Goal: Task Accomplishment & Management: Use online tool/utility

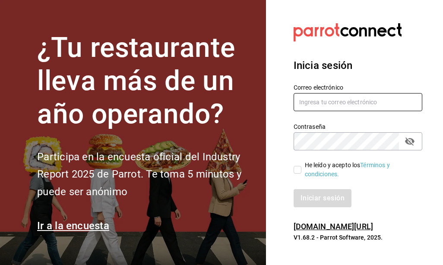
type input "[EMAIL_ADDRESS][DOMAIN_NAME]"
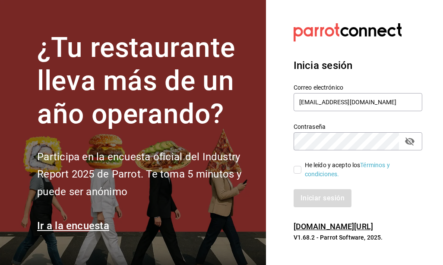
click at [298, 170] on input "He leído y acepto los Términos y condiciones." at bounding box center [298, 170] width 8 height 8
checkbox input "true"
click at [316, 195] on button "Iniciar sesión" at bounding box center [323, 198] width 59 height 18
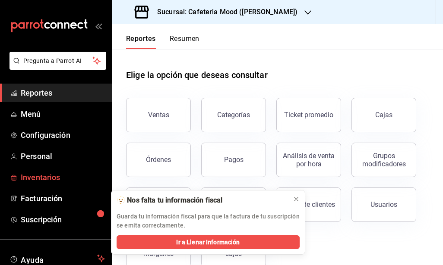
click at [39, 180] on span "Inventarios" at bounding box center [63, 178] width 84 height 12
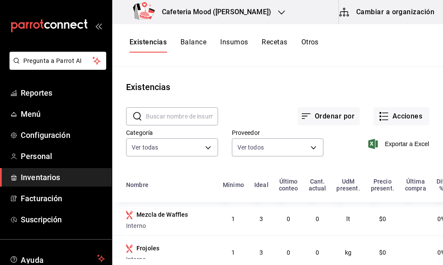
click at [278, 13] on icon "button" at bounding box center [281, 12] width 7 height 7
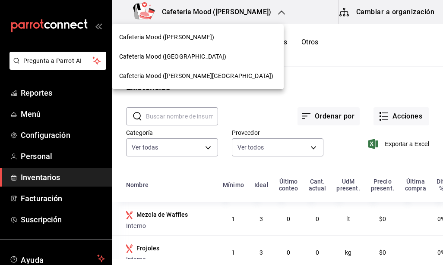
click at [204, 60] on span "Cafeteria Mood (Bosques de las Lomas)" at bounding box center [172, 56] width 107 height 9
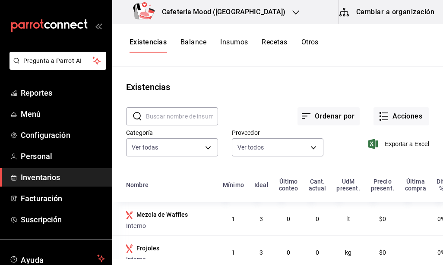
click at [280, 42] on button "Recetas" at bounding box center [274, 45] width 25 height 15
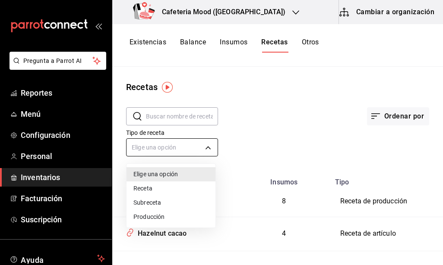
click at [205, 149] on body "Pregunta a Parrot AI Reportes Menú Configuración Personal Inventarios Facturaci…" at bounding box center [221, 129] width 443 height 259
click at [205, 149] on div at bounding box center [221, 132] width 443 height 265
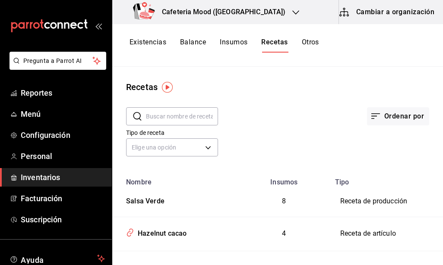
click at [301, 73] on div "Recetas ​ ​ Ordenar por Tipo de receta Elige una opción default Nombre Insumos …" at bounding box center [277, 163] width 331 height 193
click at [167, 85] on img "button" at bounding box center [167, 87] width 11 height 11
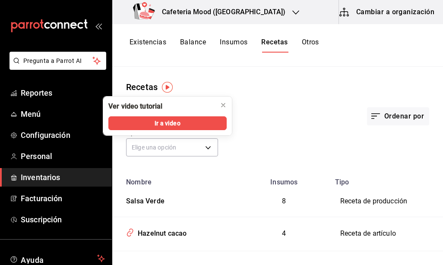
click at [253, 67] on div "Recetas ​ ​ Ordenar por Tipo de receta Elige una opción default Nombre Insumos …" at bounding box center [277, 163] width 331 height 193
click at [224, 104] on icon "close" at bounding box center [223, 105] width 7 height 7
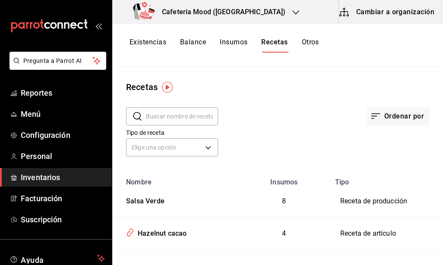
click at [199, 115] on input "text" at bounding box center [182, 116] width 72 height 17
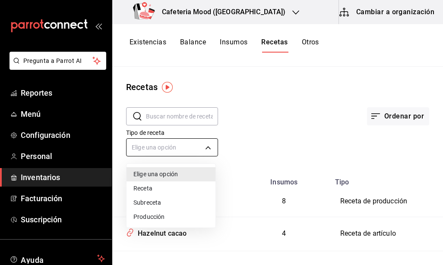
click at [205, 150] on body "Pregunta a Parrot AI Reportes Menú Configuración Personal Inventarios Facturaci…" at bounding box center [221, 129] width 443 height 259
click at [151, 202] on li "Subreceta" at bounding box center [170, 203] width 89 height 14
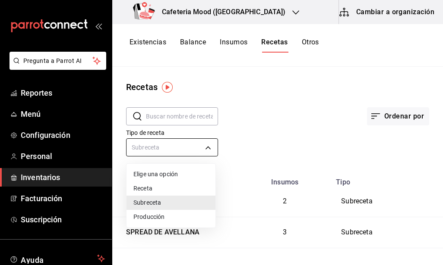
click at [186, 147] on body "Pregunta a Parrot AI Reportes Menú Configuración Personal Inventarios Facturaci…" at bounding box center [221, 129] width 443 height 259
click at [240, 104] on div at bounding box center [221, 132] width 443 height 265
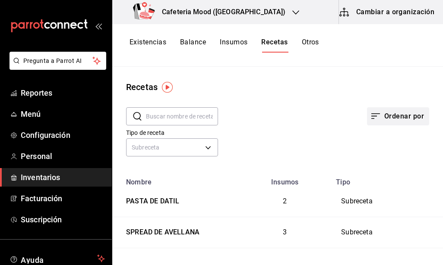
click at [406, 118] on button "Ordenar por" at bounding box center [398, 116] width 62 height 18
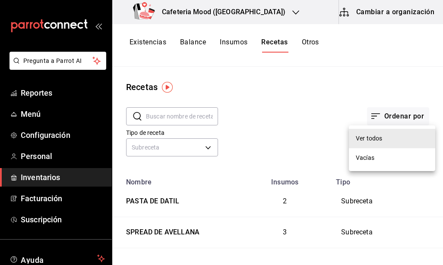
click at [338, 87] on div at bounding box center [221, 132] width 443 height 265
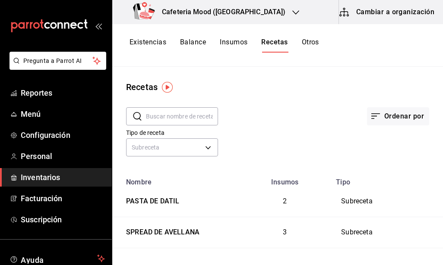
click at [177, 114] on input "text" at bounding box center [182, 116] width 72 height 17
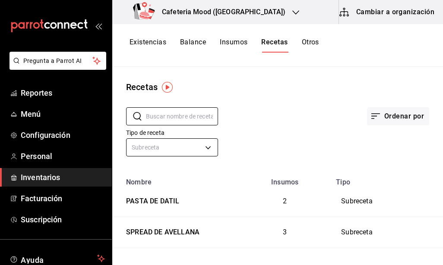
click at [205, 148] on body "Pregunta a Parrot AI Reportes Menú Configuración Personal Inventarios Facturaci…" at bounding box center [221, 129] width 443 height 259
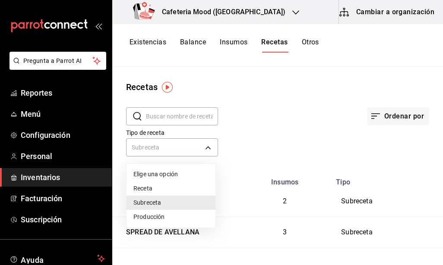
click at [163, 175] on li "Elige una opción" at bounding box center [170, 174] width 89 height 14
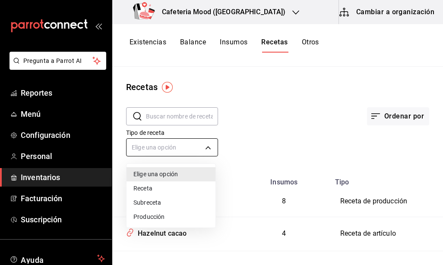
click at [208, 144] on body "Pregunta a Parrot AI Reportes Menú Configuración Personal Inventarios Facturaci…" at bounding box center [221, 129] width 443 height 259
click at [159, 203] on li "Subreceta" at bounding box center [170, 203] width 89 height 14
type input "SUBRECIPE"
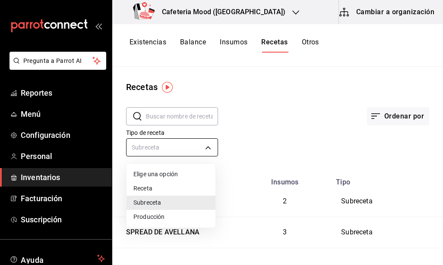
click at [176, 141] on body "Pregunta a Parrot AI Reportes Menú Configuración Personal Inventarios Facturaci…" at bounding box center [221, 129] width 443 height 259
click at [250, 102] on div at bounding box center [221, 132] width 443 height 265
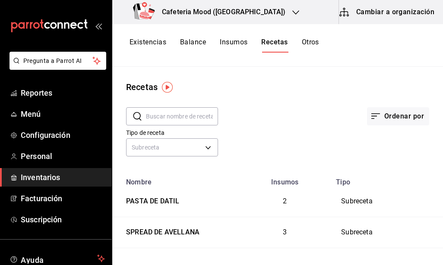
click at [274, 43] on button "Recetas" at bounding box center [274, 45] width 26 height 15
click at [275, 51] on button "Recetas" at bounding box center [274, 45] width 26 height 15
click at [167, 85] on img "button" at bounding box center [167, 87] width 11 height 11
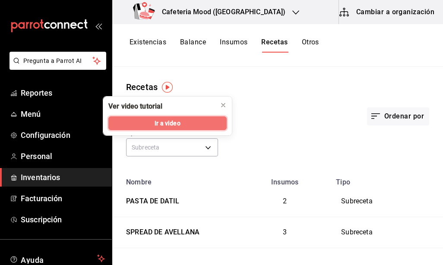
click at [171, 124] on span "Ir a video" at bounding box center [167, 123] width 25 height 9
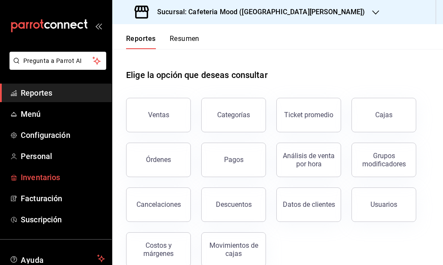
click at [31, 177] on span "Inventarios" at bounding box center [63, 178] width 84 height 12
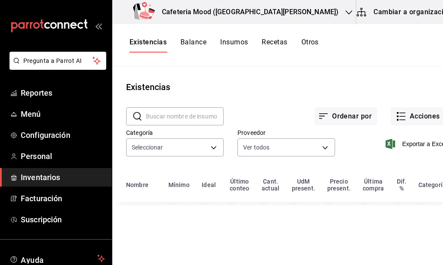
type input "e9ebf96b-f710-4ed6-a93e-1d371440d6ef,e8585142-4081-4cad-a282-3343b7909ff8,55647…"
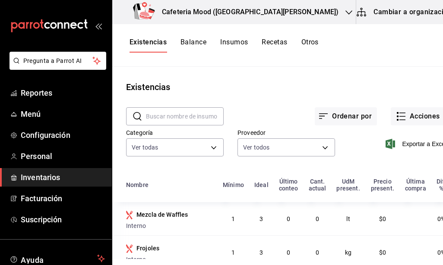
click at [409, 12] on button "Cambiar a organización" at bounding box center [404, 12] width 97 height 24
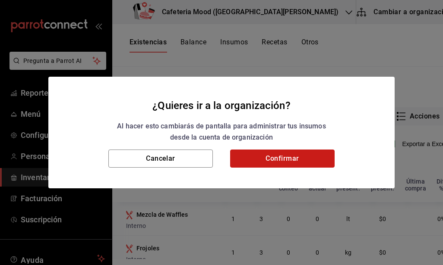
click at [278, 157] on button "Confirmar" at bounding box center [282, 159] width 104 height 18
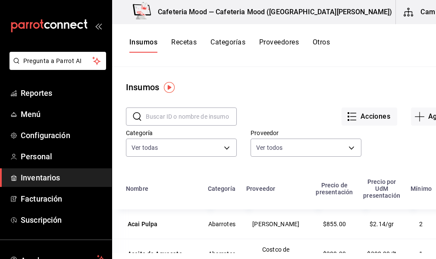
click at [184, 43] on button "Recetas" at bounding box center [183, 45] width 25 height 15
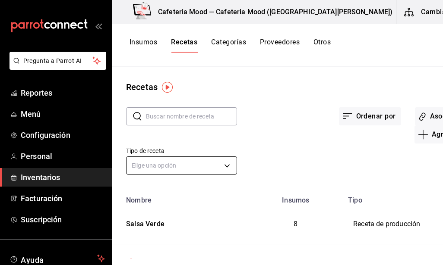
click at [208, 166] on body "Pregunta a Parrot AI Reportes Menú Configuración Personal Inventarios Facturaci…" at bounding box center [221, 129] width 443 height 259
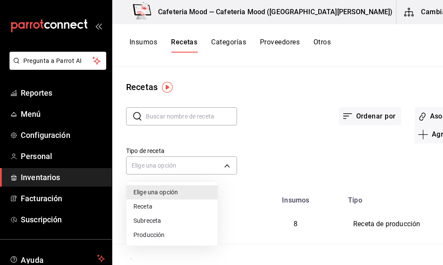
click at [169, 219] on li "Subreceta" at bounding box center [171, 221] width 91 height 14
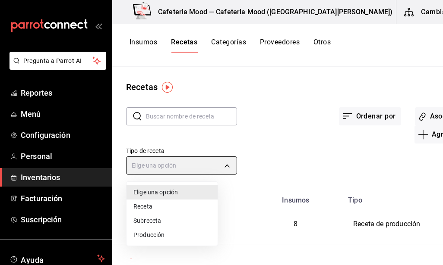
type input "SUBRECIPE"
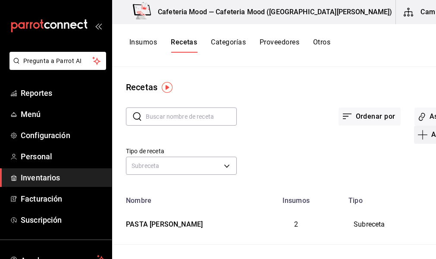
click at [423, 134] on icon "button" at bounding box center [423, 134] width 0 height 9
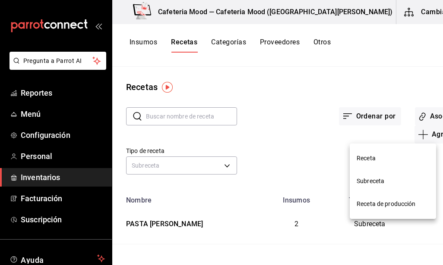
click at [375, 182] on span "Subreceta" at bounding box center [393, 181] width 73 height 9
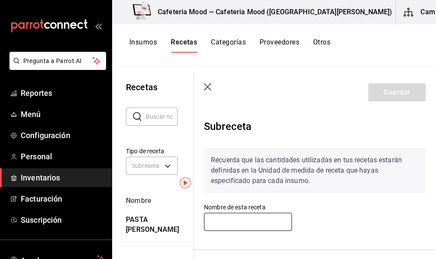
click at [266, 217] on input "text" at bounding box center [248, 222] width 88 height 18
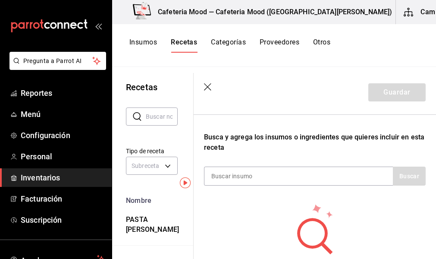
scroll to position [137, 0]
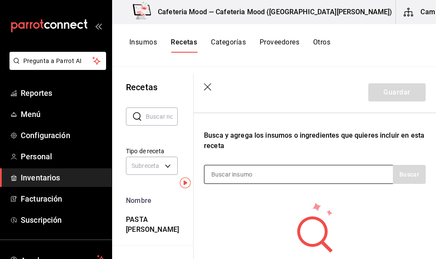
click at [309, 177] on div at bounding box center [298, 174] width 189 height 19
click at [300, 169] on div at bounding box center [298, 174] width 189 height 19
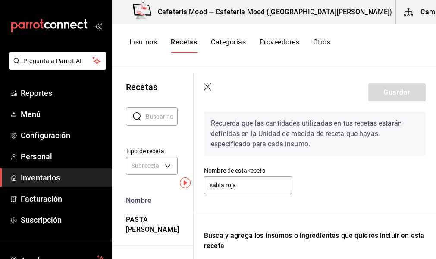
scroll to position [33, 0]
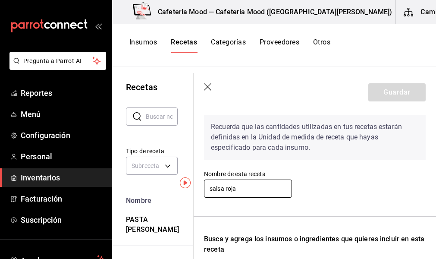
click at [240, 192] on input "salsa roja" at bounding box center [248, 189] width 88 height 18
type input "s"
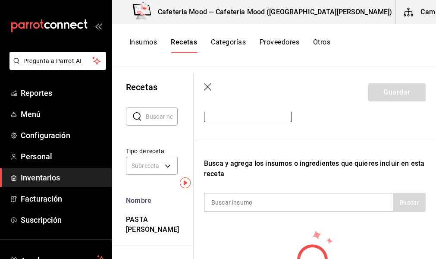
scroll to position [111, 0]
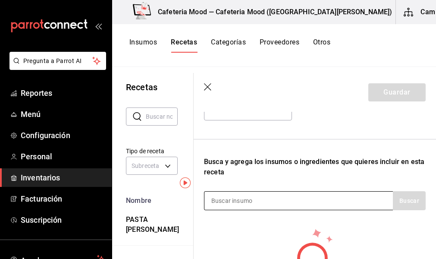
click at [314, 206] on div at bounding box center [298, 200] width 189 height 19
drag, startPoint x: 314, startPoint y: 206, endPoint x: 273, endPoint y: 197, distance: 42.0
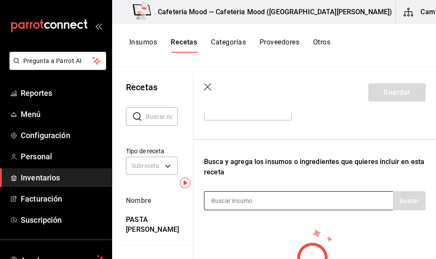
click at [273, 197] on input at bounding box center [248, 201] width 86 height 18
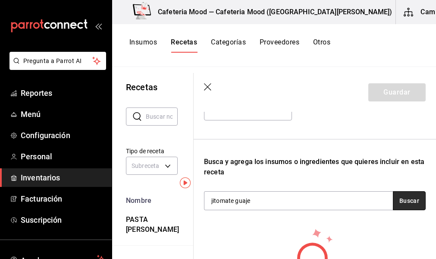
click at [402, 202] on button "Buscar" at bounding box center [409, 200] width 33 height 19
click at [397, 200] on button "Buscar" at bounding box center [409, 200] width 33 height 19
type input "jitomate guaje"
click at [399, 200] on button "Buscar" at bounding box center [409, 200] width 33 height 19
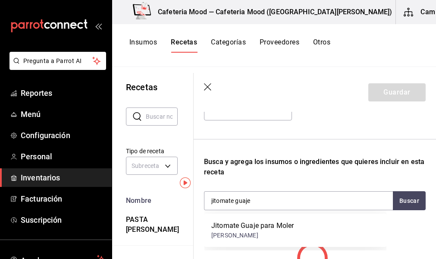
click at [281, 43] on button "Proveedores" at bounding box center [280, 45] width 40 height 15
